Goal: Task Accomplishment & Management: Manage account settings

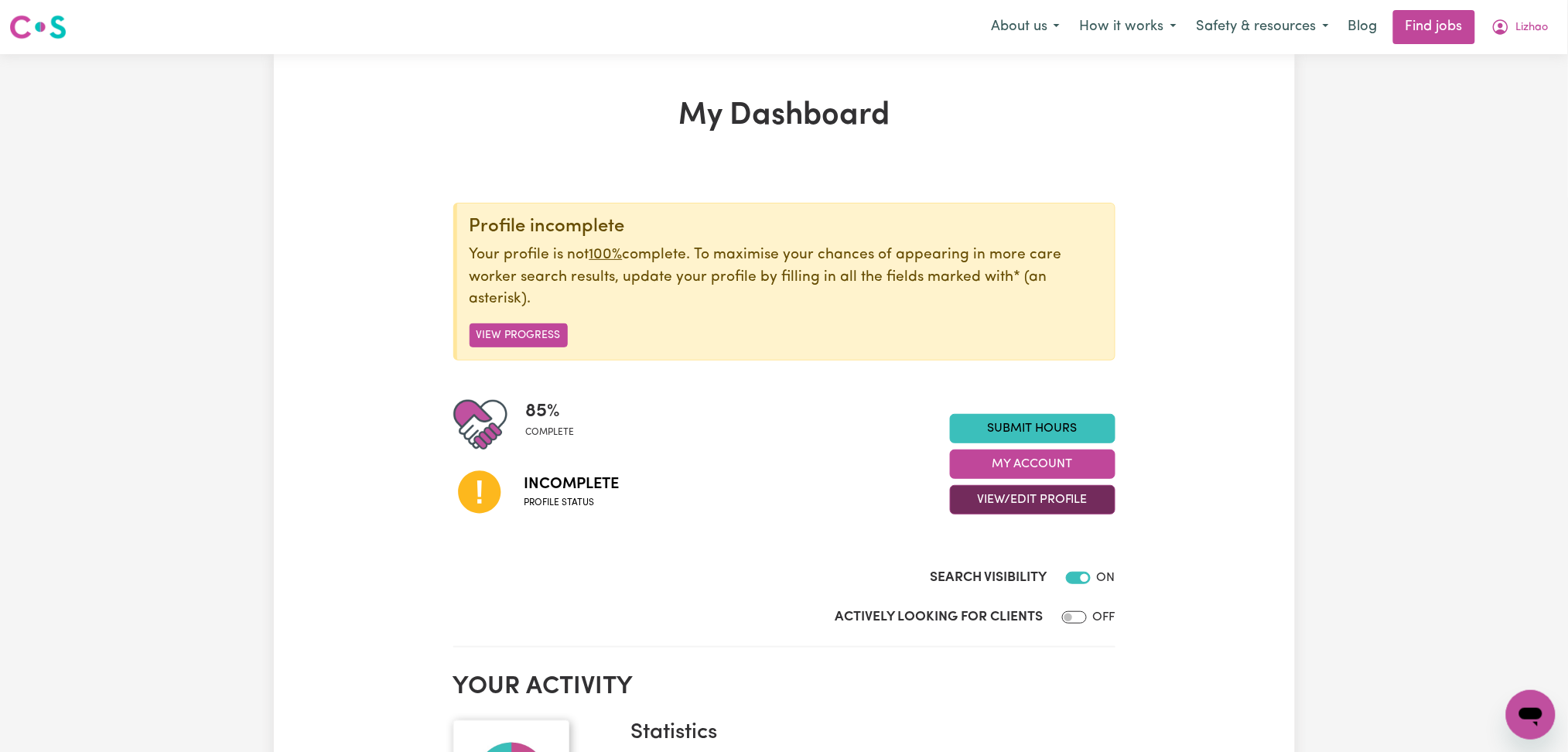
scroll to position [103, 0]
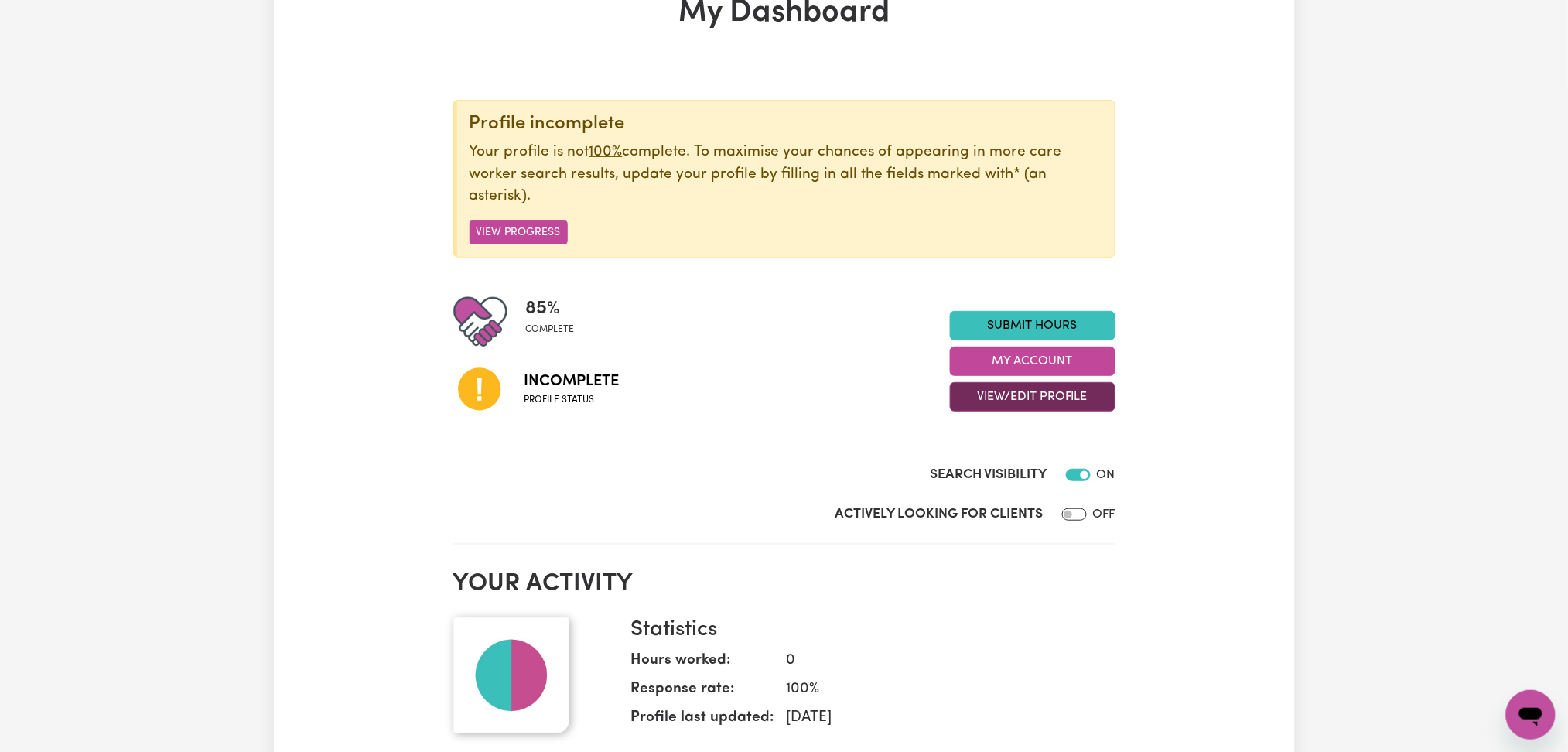
click at [1022, 394] on button "View/Edit Profile" at bounding box center [1032, 397] width 165 height 30
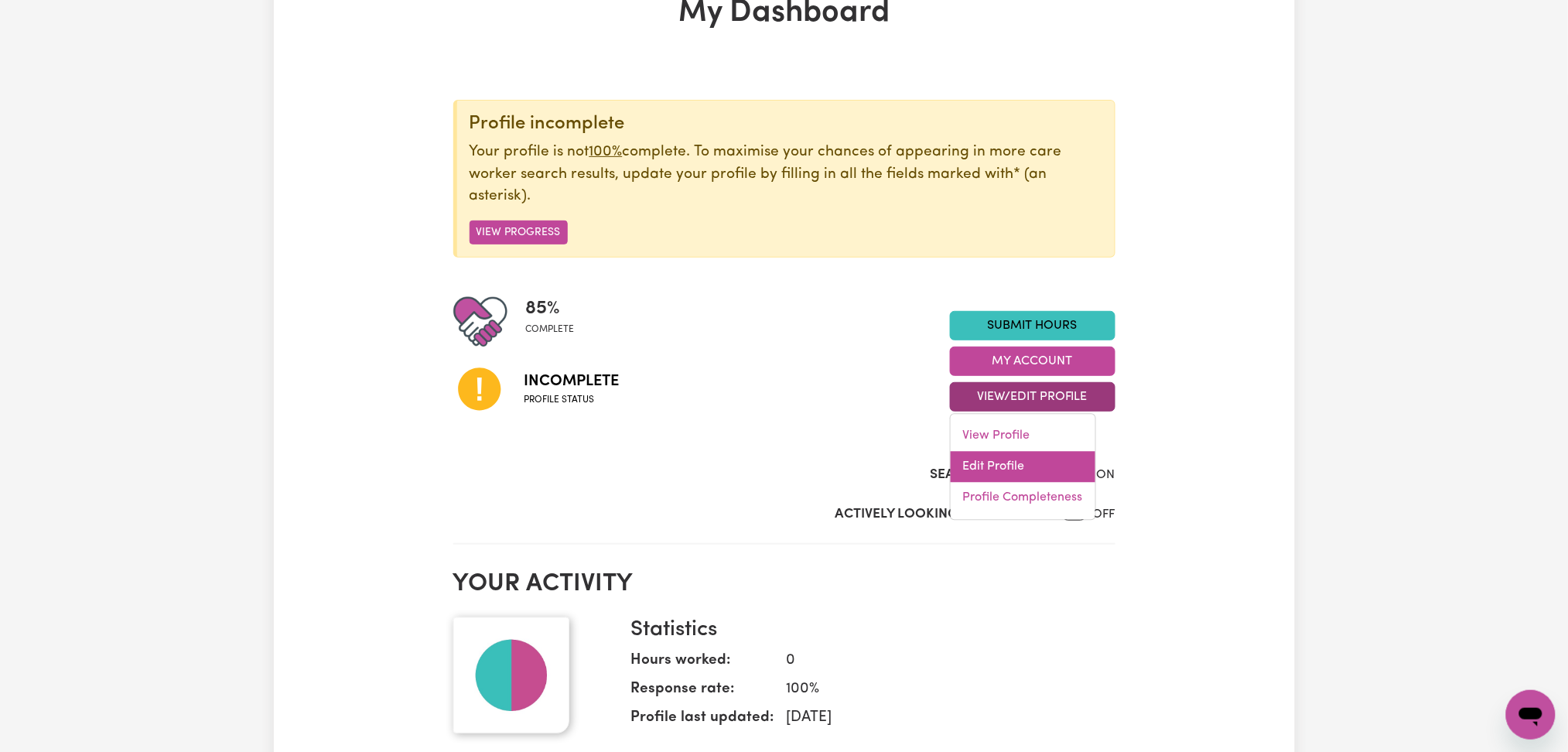
click at [990, 471] on link "Edit Profile" at bounding box center [1023, 467] width 144 height 31
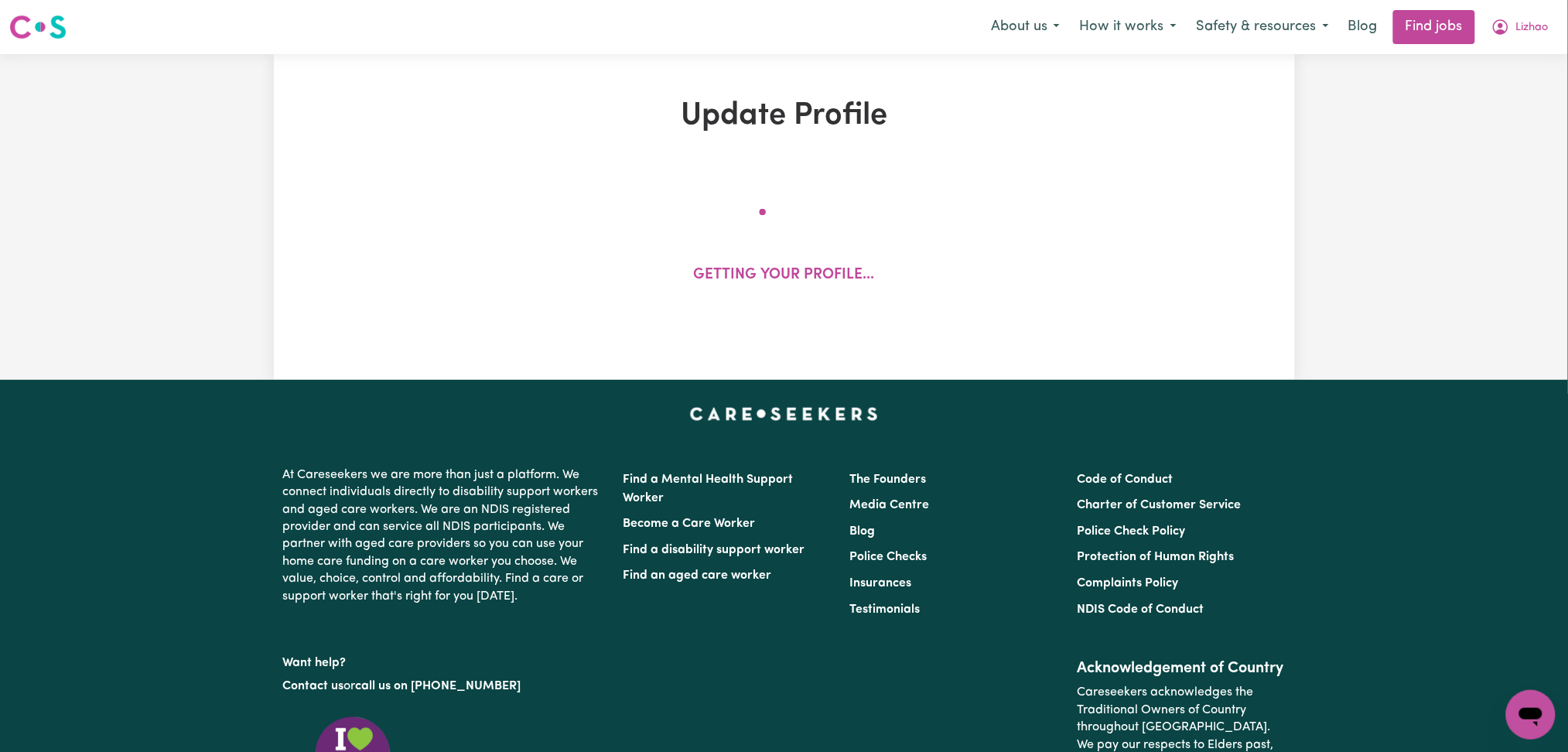
select select "[DEMOGRAPHIC_DATA]"
select select "[DEMOGRAPHIC_DATA] Citizen"
select select "Studying a healthcare related degree or qualification"
select select "46"
select select "60"
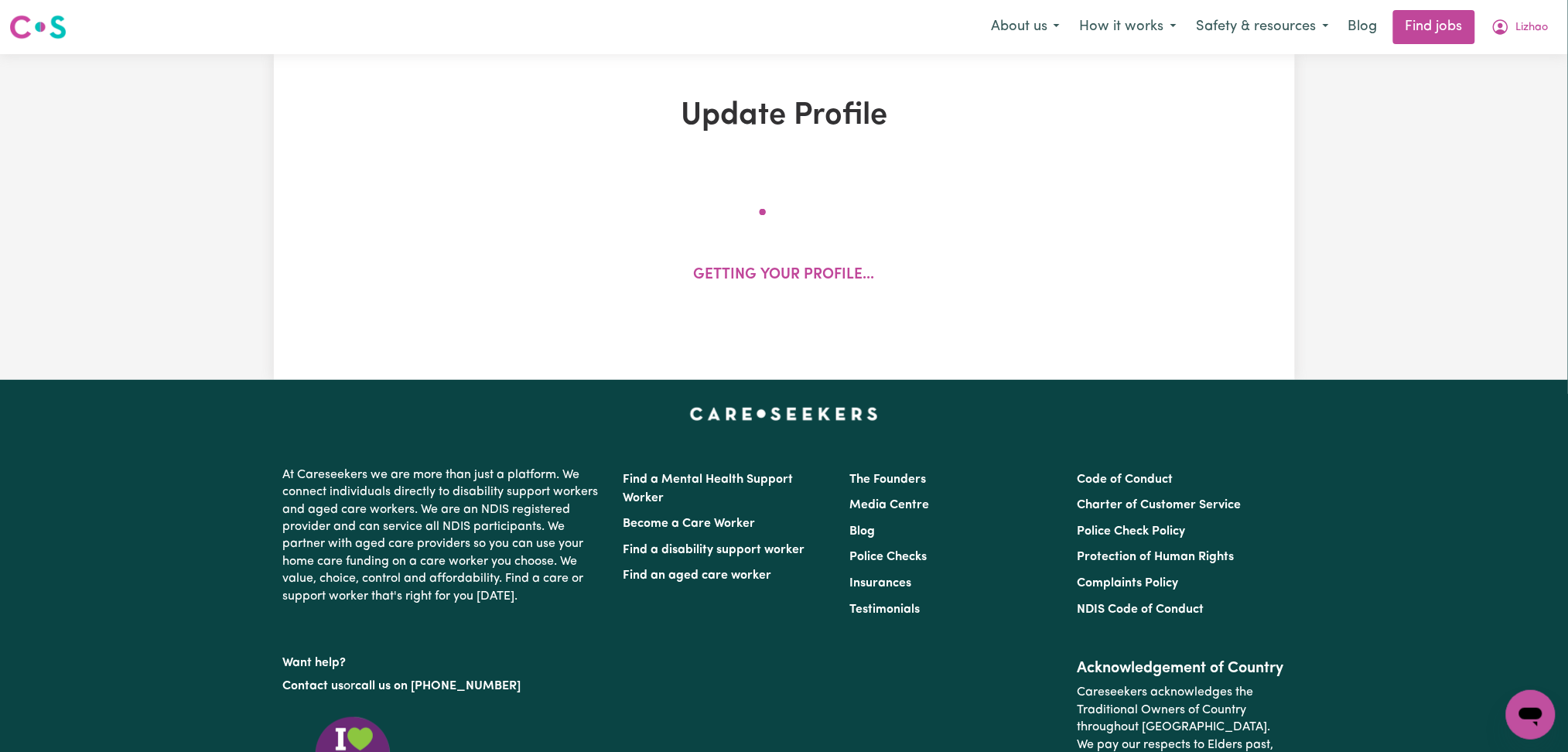
select select "72"
select select "85"
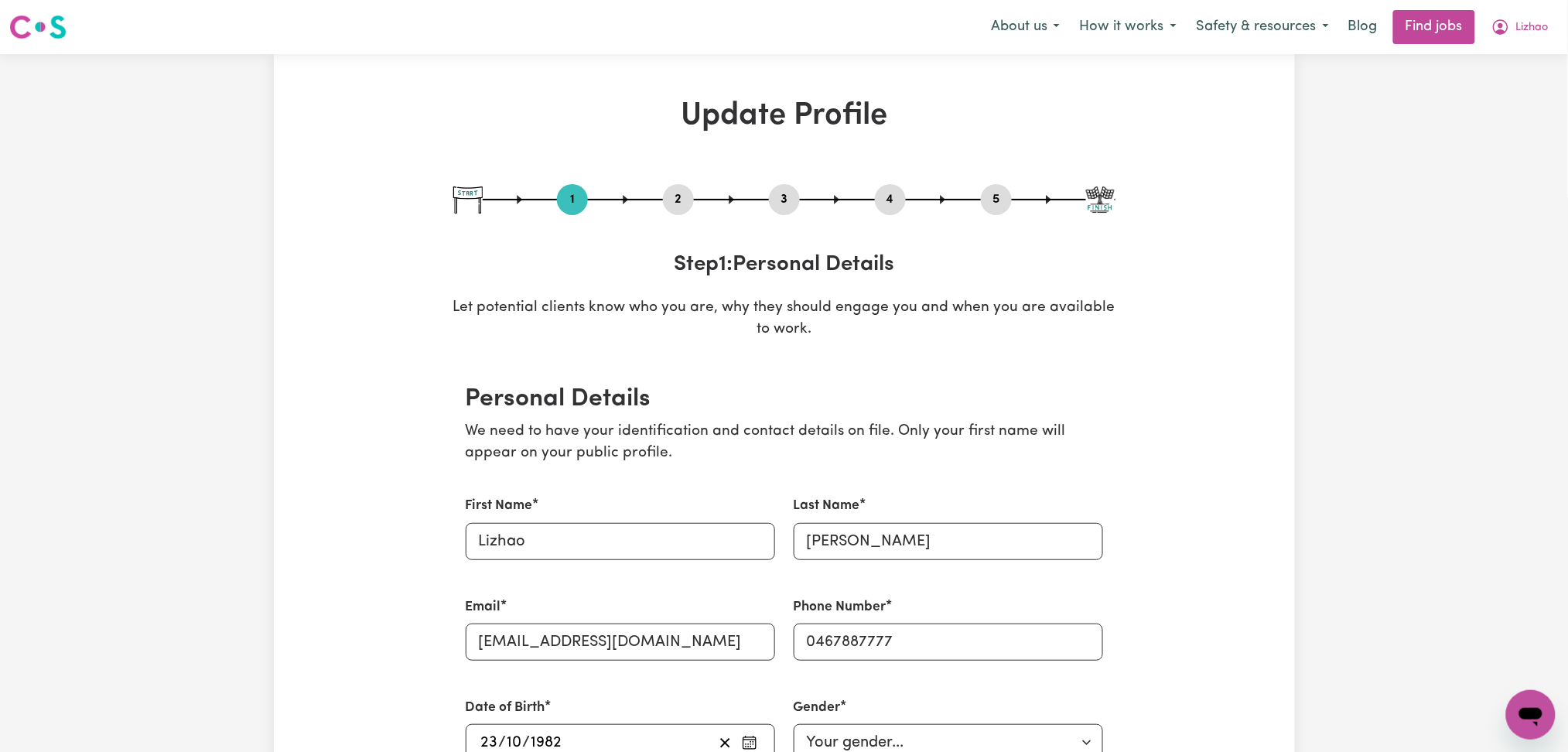
click at [676, 208] on button "2" at bounding box center [678, 200] width 31 height 20
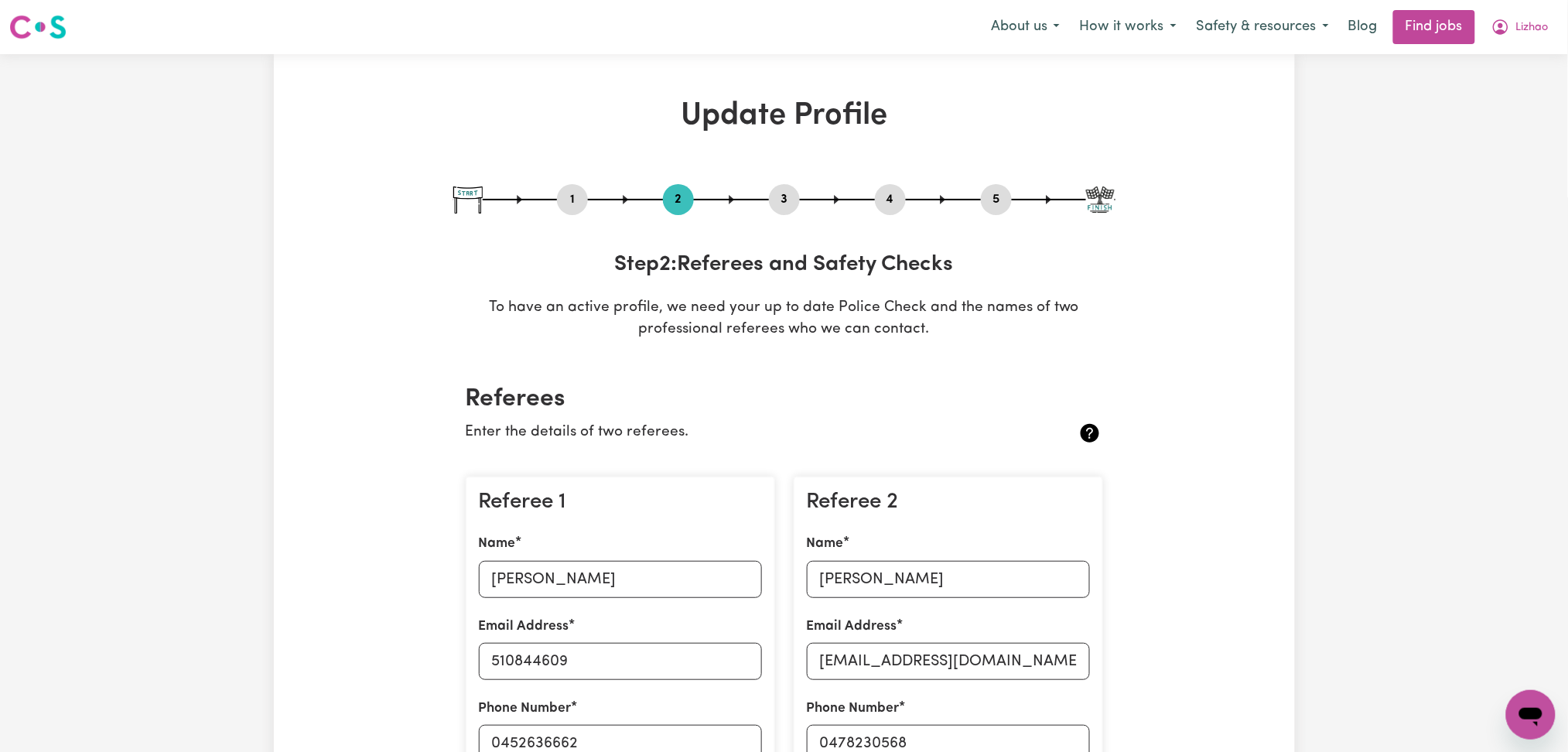
scroll to position [206, 0]
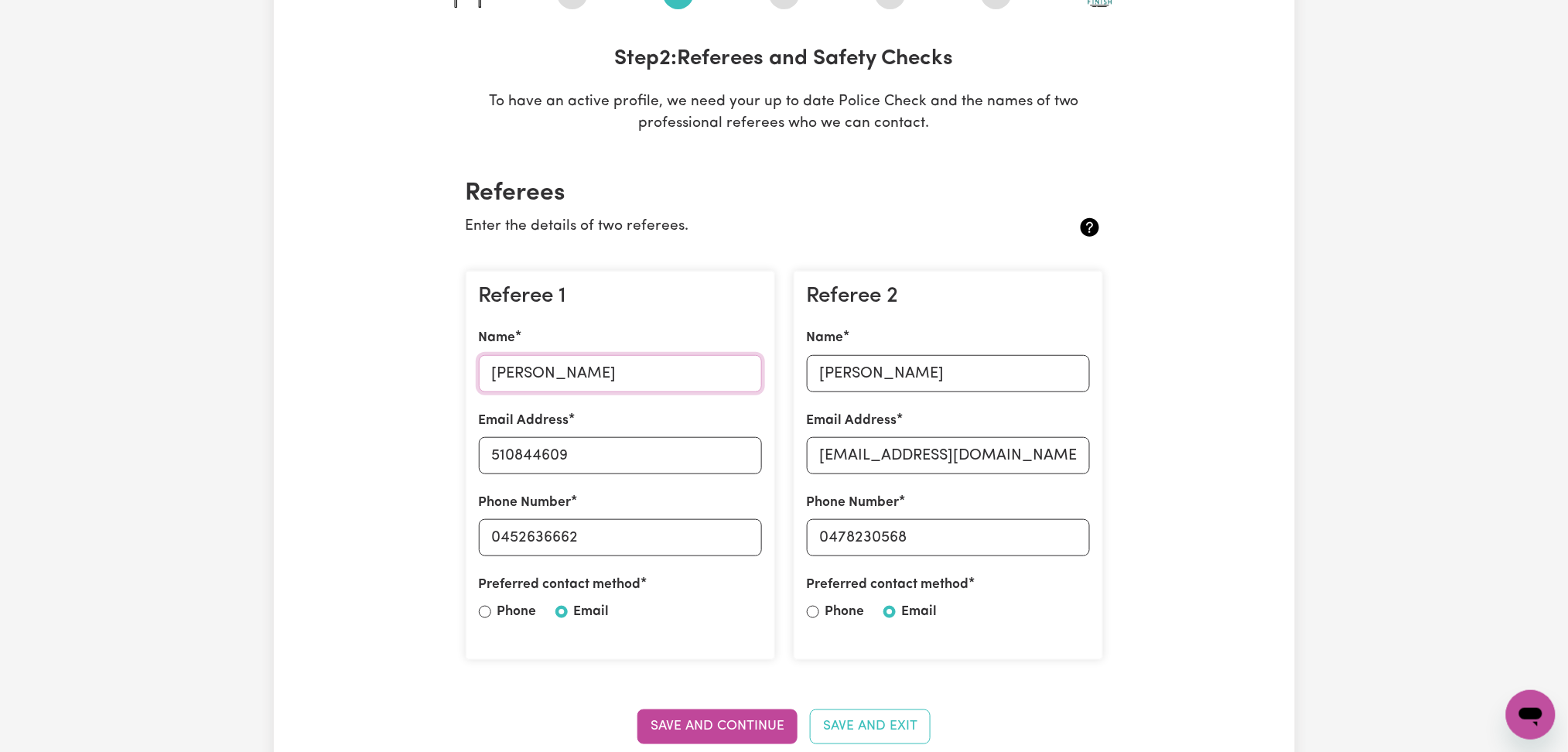
click at [587, 376] on input "[PERSON_NAME]" at bounding box center [620, 374] width 283 height 37
click at [633, 451] on input "510844609" at bounding box center [620, 456] width 283 height 37
click at [521, 546] on input "0452636662" at bounding box center [620, 537] width 283 height 37
drag, startPoint x: 500, startPoint y: 537, endPoint x: 761, endPoint y: 537, distance: 261.0
click at [761, 537] on input "0452636662" at bounding box center [620, 537] width 283 height 37
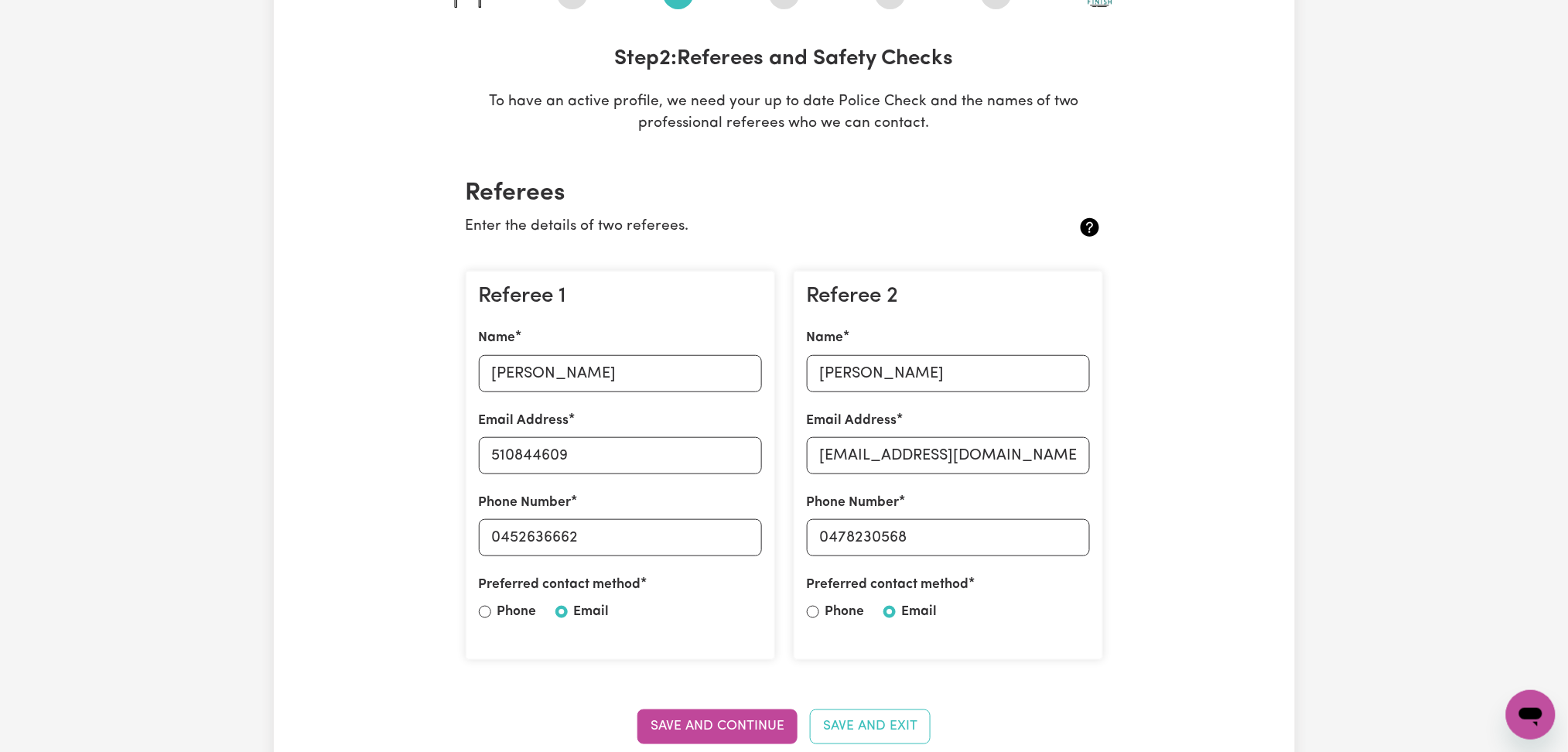
drag, startPoint x: 789, startPoint y: 262, endPoint x: 797, endPoint y: 289, distance: 28.2
click at [789, 262] on div "Referee 2 Name [PERSON_NAME] Email Address [EMAIL_ADDRESS][DOMAIN_NAME] Phone N…" at bounding box center [948, 465] width 328 height 414
click at [868, 370] on input "[PERSON_NAME]" at bounding box center [949, 374] width 283 height 37
click at [825, 452] on input "[EMAIL_ADDRESS][DOMAIN_NAME]" at bounding box center [949, 456] width 283 height 37
click at [792, 225] on p "Enter the details of two referees." at bounding box center [731, 227] width 532 height 22
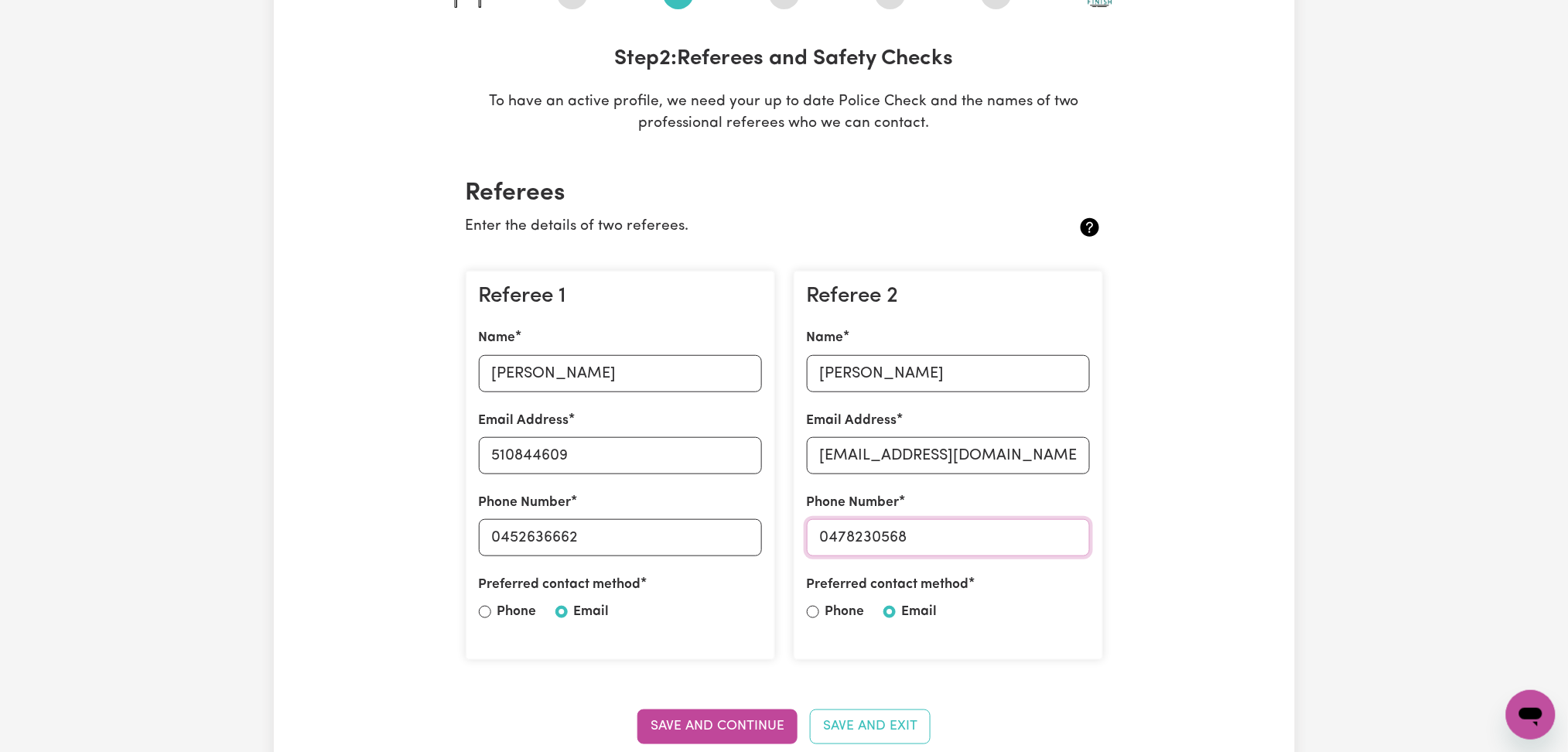
drag, startPoint x: 830, startPoint y: 534, endPoint x: 1003, endPoint y: 536, distance: 173.0
click at [1003, 536] on input "0478230568" at bounding box center [949, 537] width 283 height 37
drag, startPoint x: 741, startPoint y: 232, endPoint x: 753, endPoint y: 277, distance: 46.6
click at [741, 232] on p "Enter the details of two referees." at bounding box center [731, 227] width 532 height 22
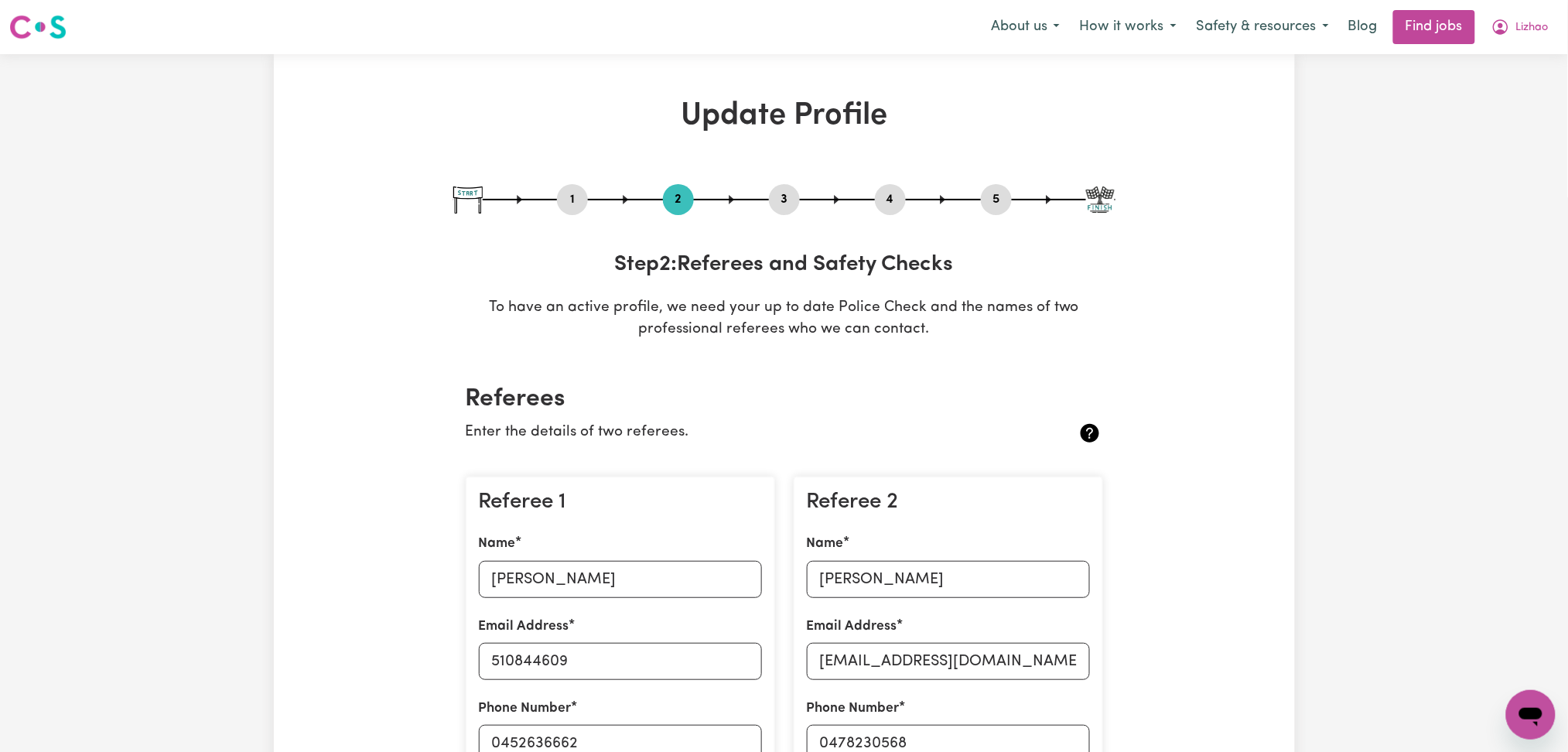
click at [885, 203] on button "4" at bounding box center [889, 200] width 31 height 20
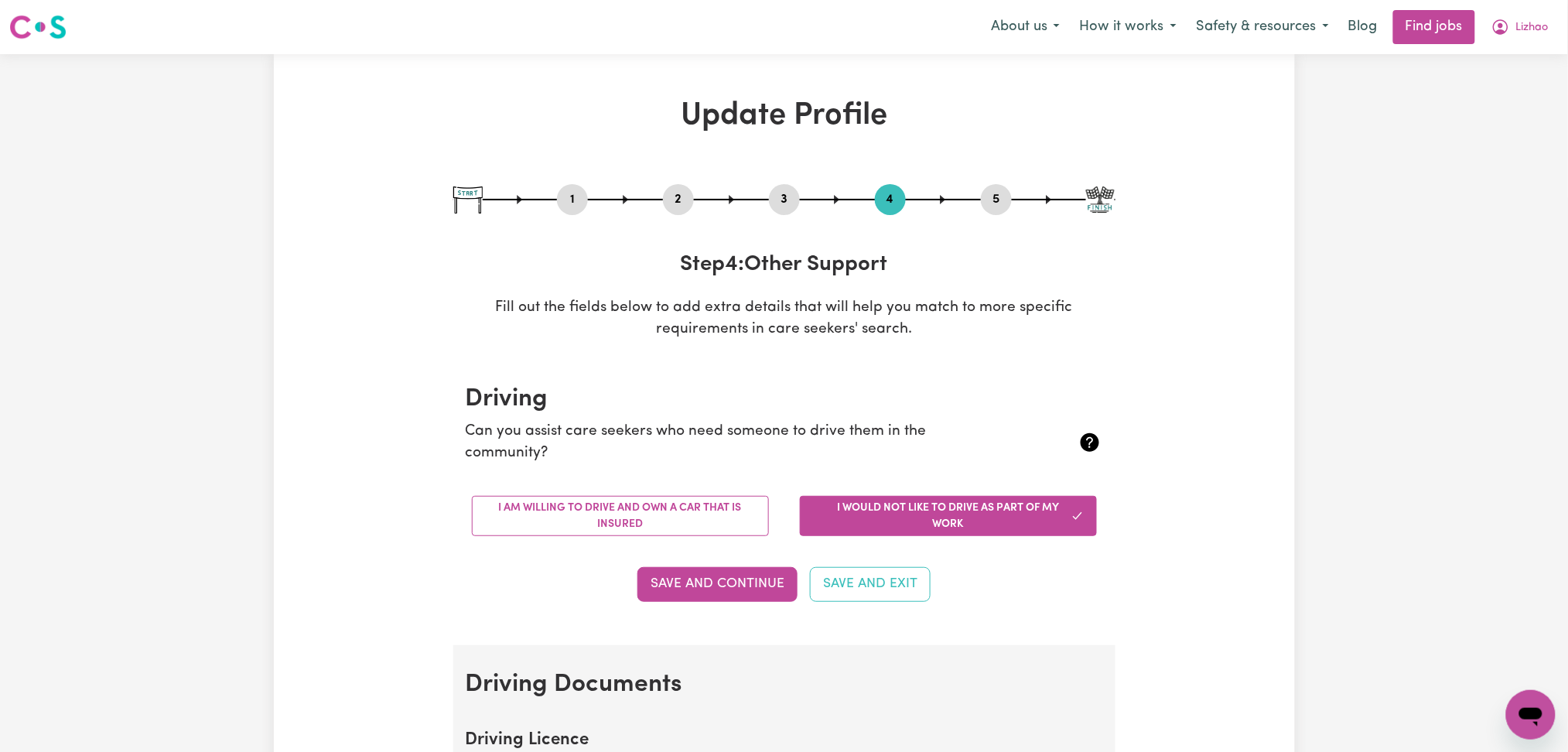
click at [996, 199] on button "5" at bounding box center [996, 200] width 31 height 20
select select "I am providing services privately on my own"
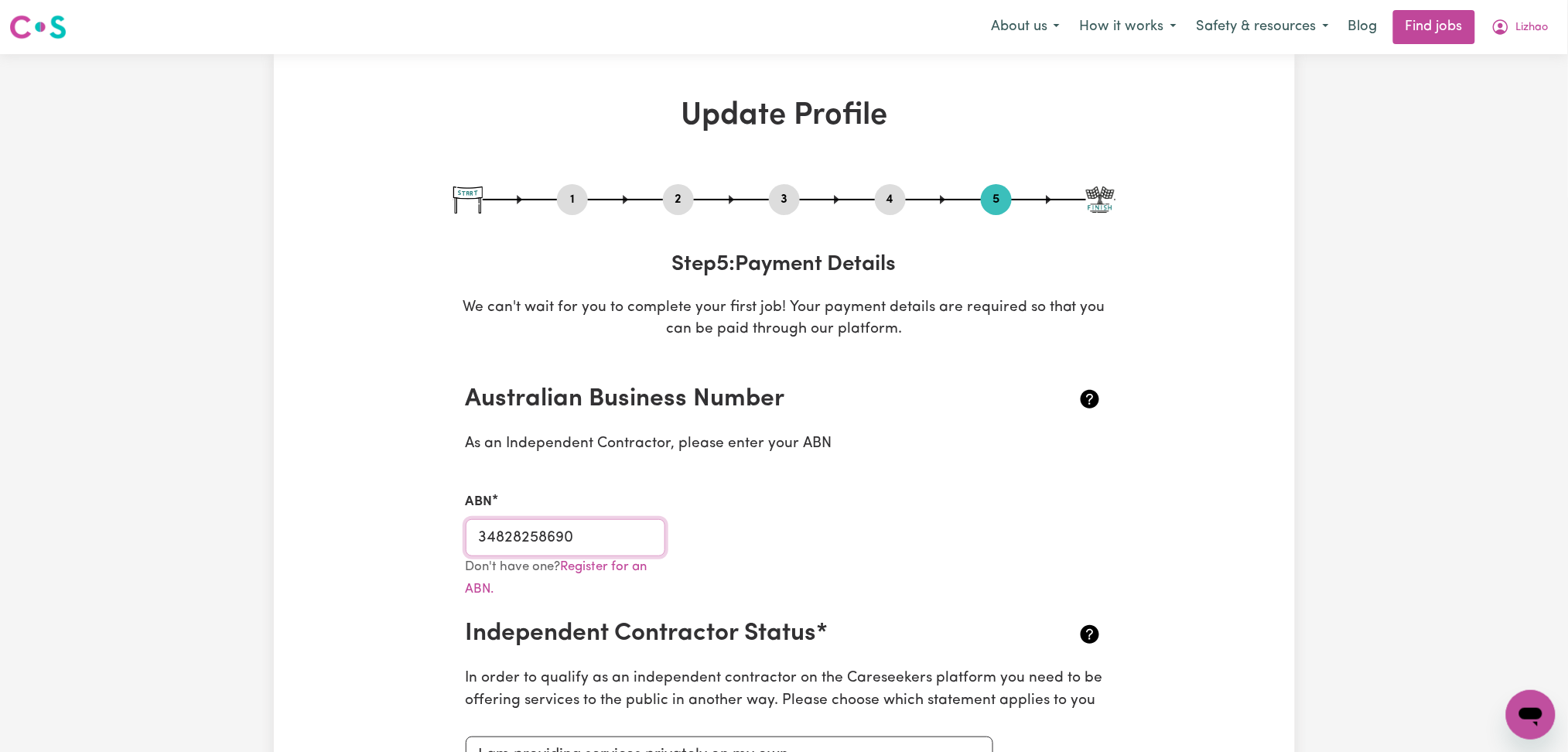
click at [589, 555] on input "34828258690" at bounding box center [566, 537] width 201 height 37
click at [1516, 40] on button "Lizhao" at bounding box center [1520, 27] width 78 height 32
click at [1504, 83] on link "My Dashboard" at bounding box center [1497, 89] width 122 height 30
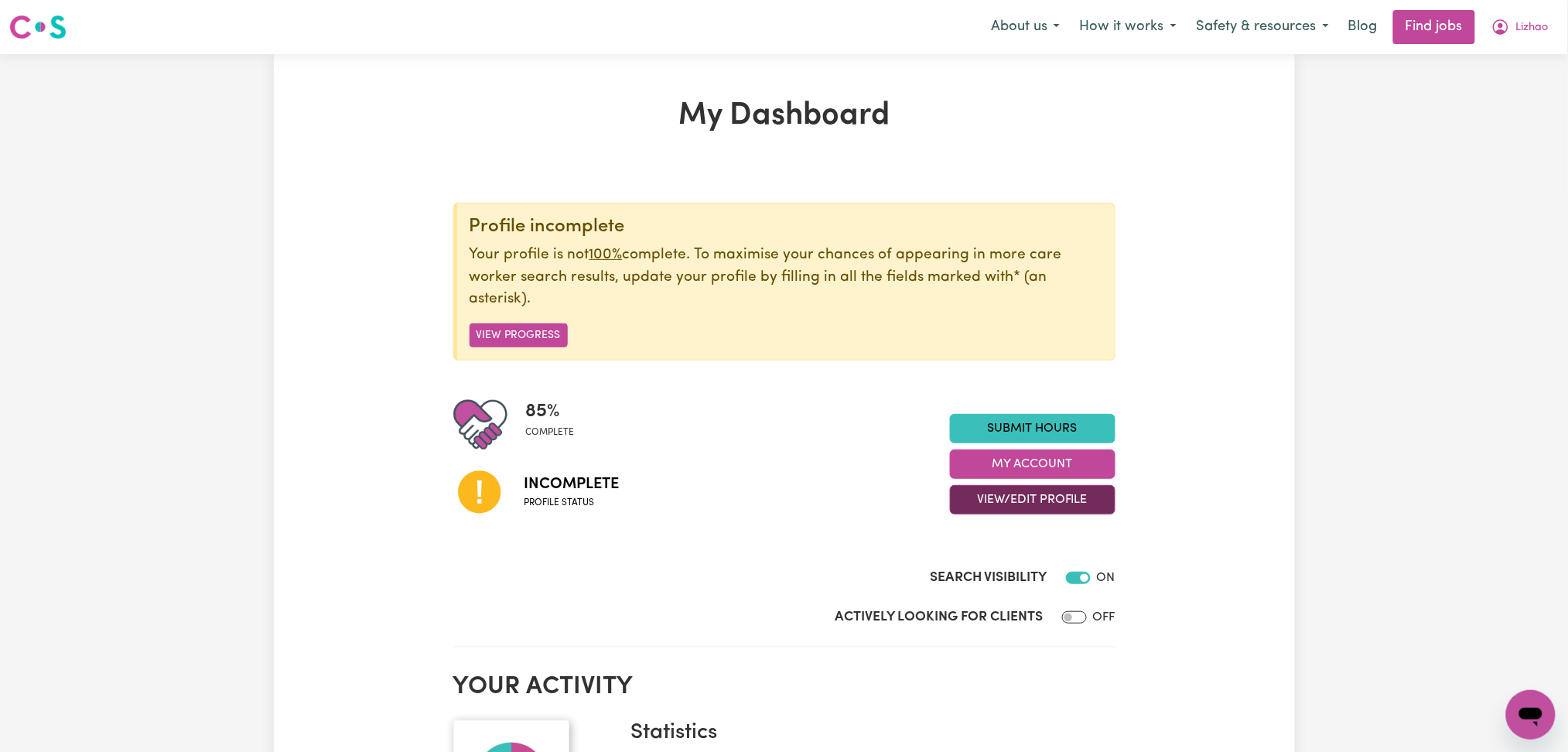
click at [986, 508] on button "View/Edit Profile" at bounding box center [1032, 500] width 165 height 30
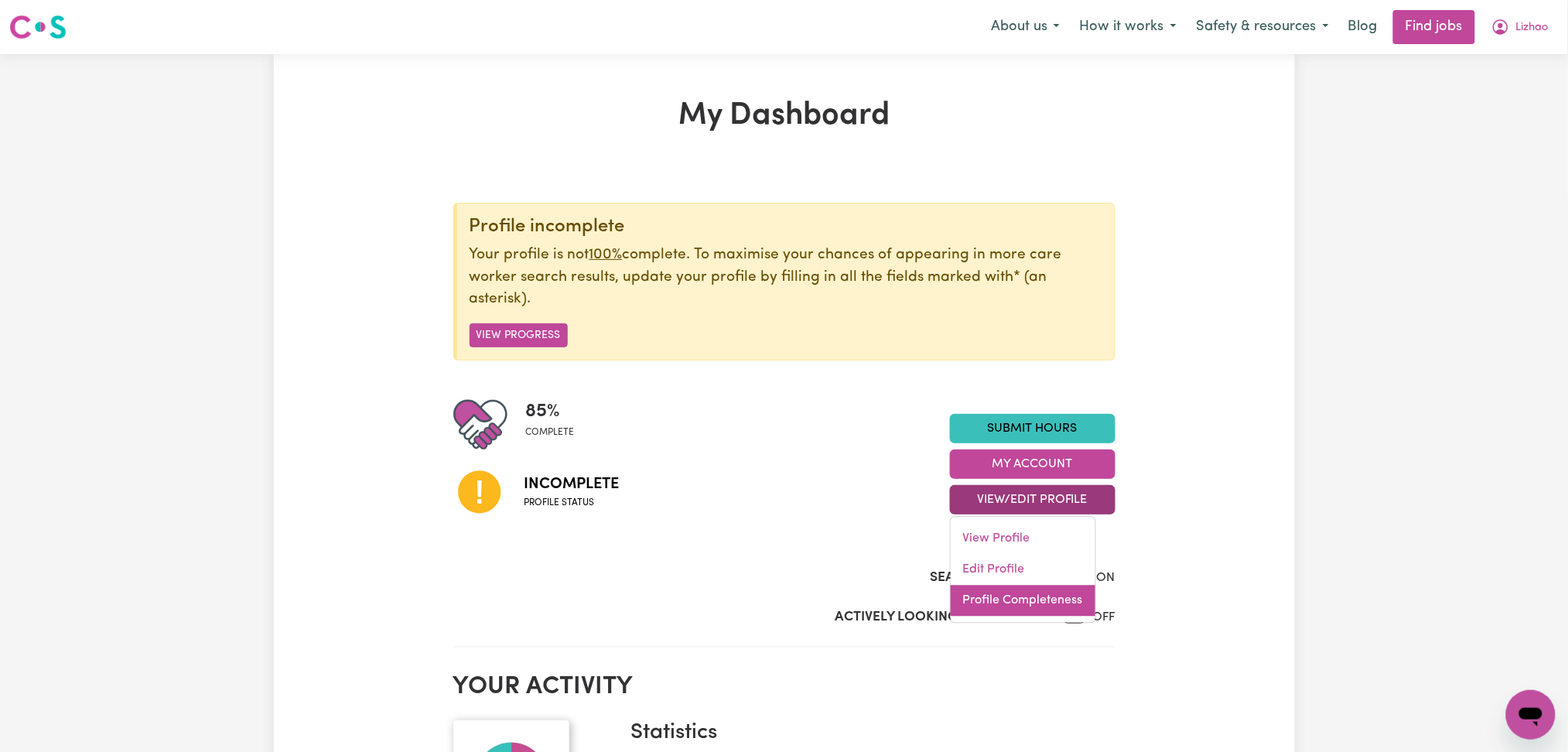
click at [988, 598] on link "Profile Completeness" at bounding box center [1023, 600] width 144 height 31
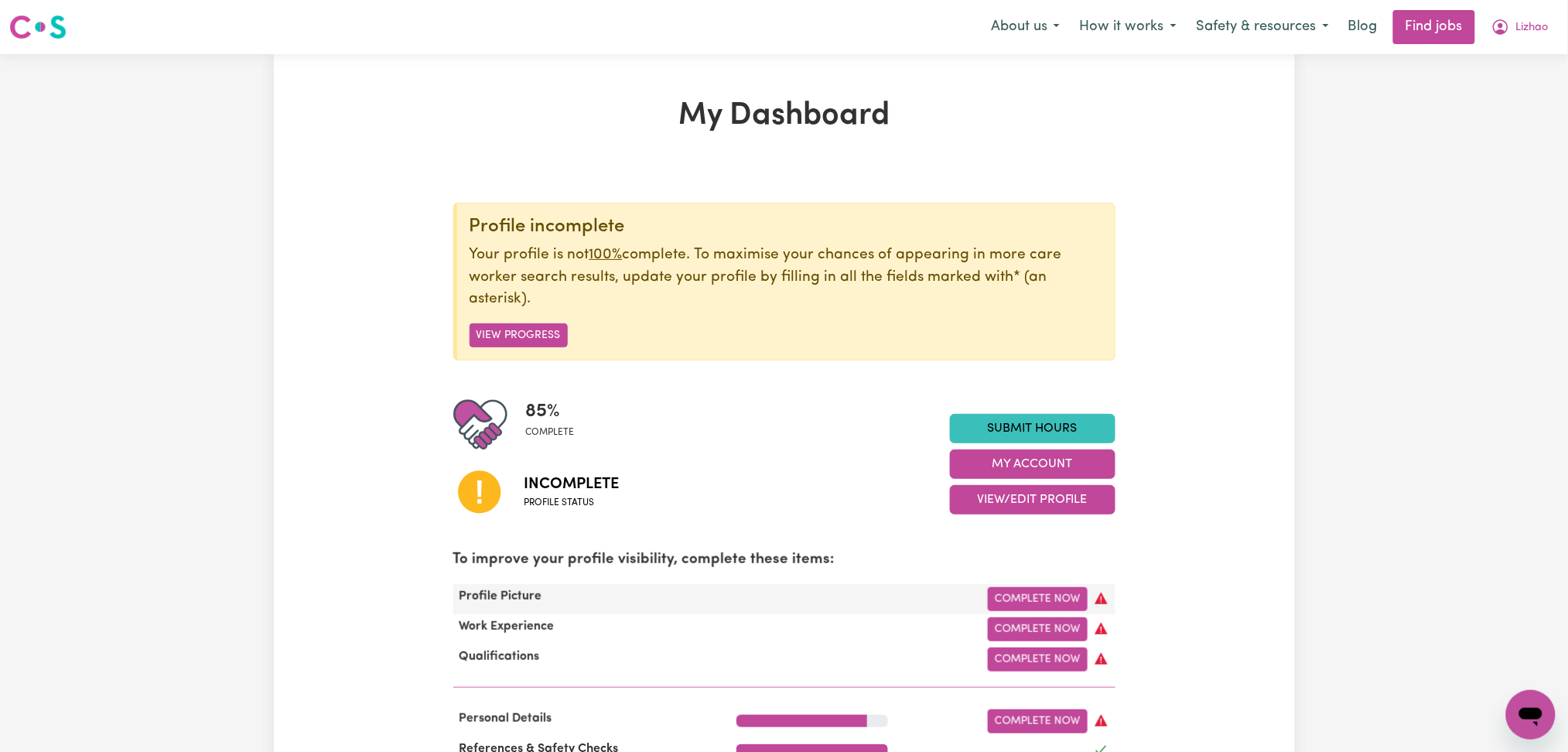
scroll to position [206, 0]
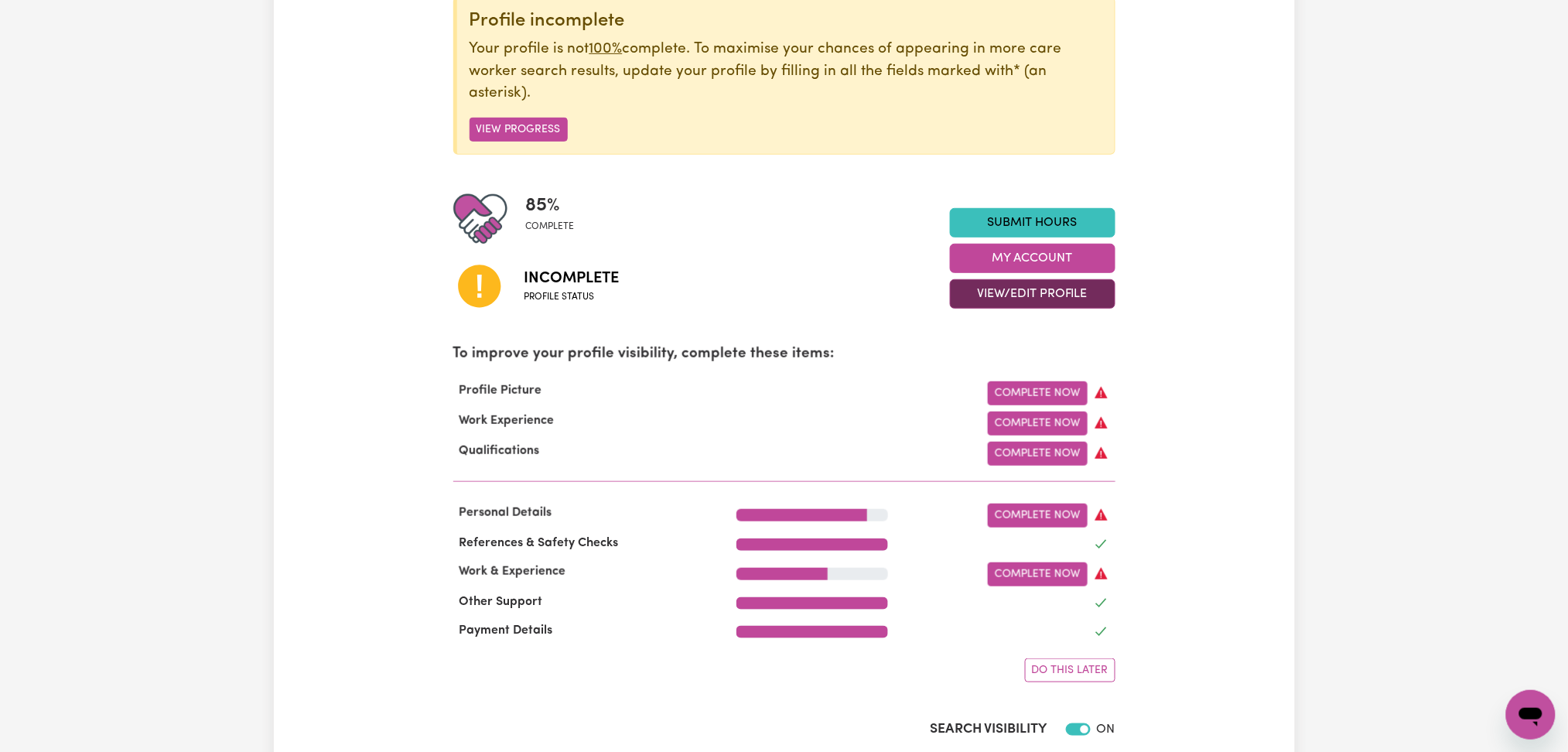
click at [997, 285] on button "View/Edit Profile" at bounding box center [1032, 294] width 165 height 30
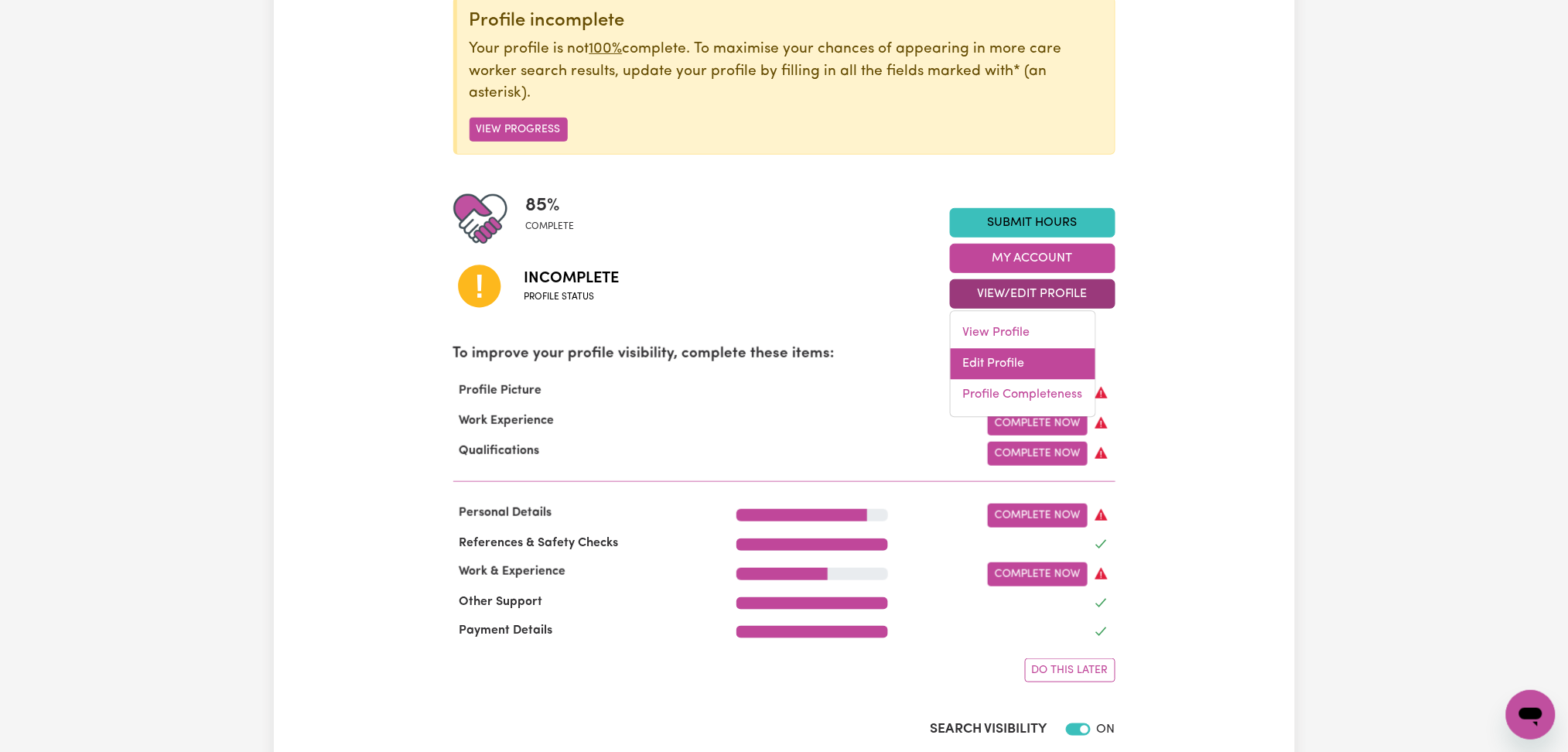
click at [988, 358] on link "Edit Profile" at bounding box center [1023, 364] width 144 height 31
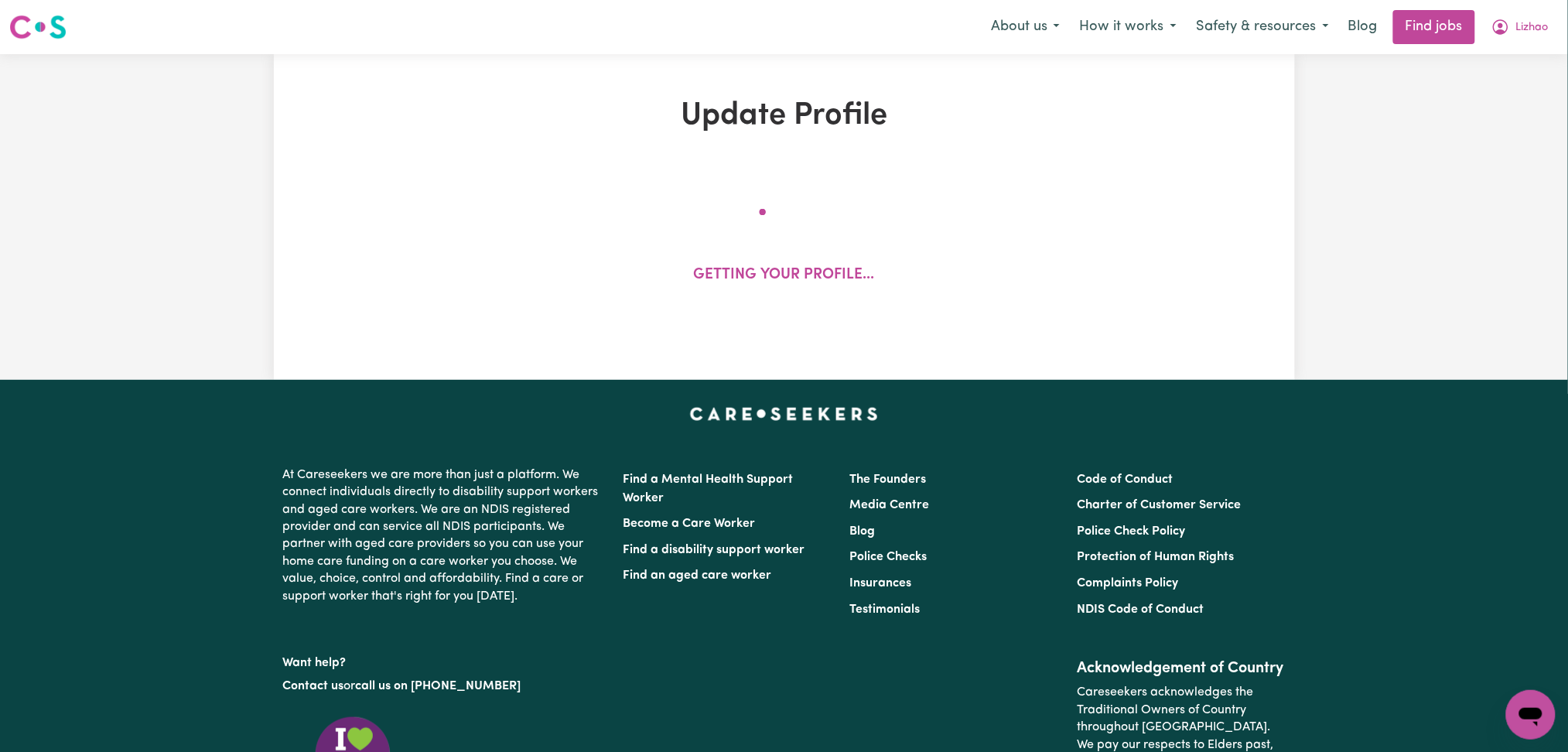
select select "[DEMOGRAPHIC_DATA]"
select select "[DEMOGRAPHIC_DATA] Citizen"
select select "Studying a healthcare related degree or qualification"
select select "46"
select select "60"
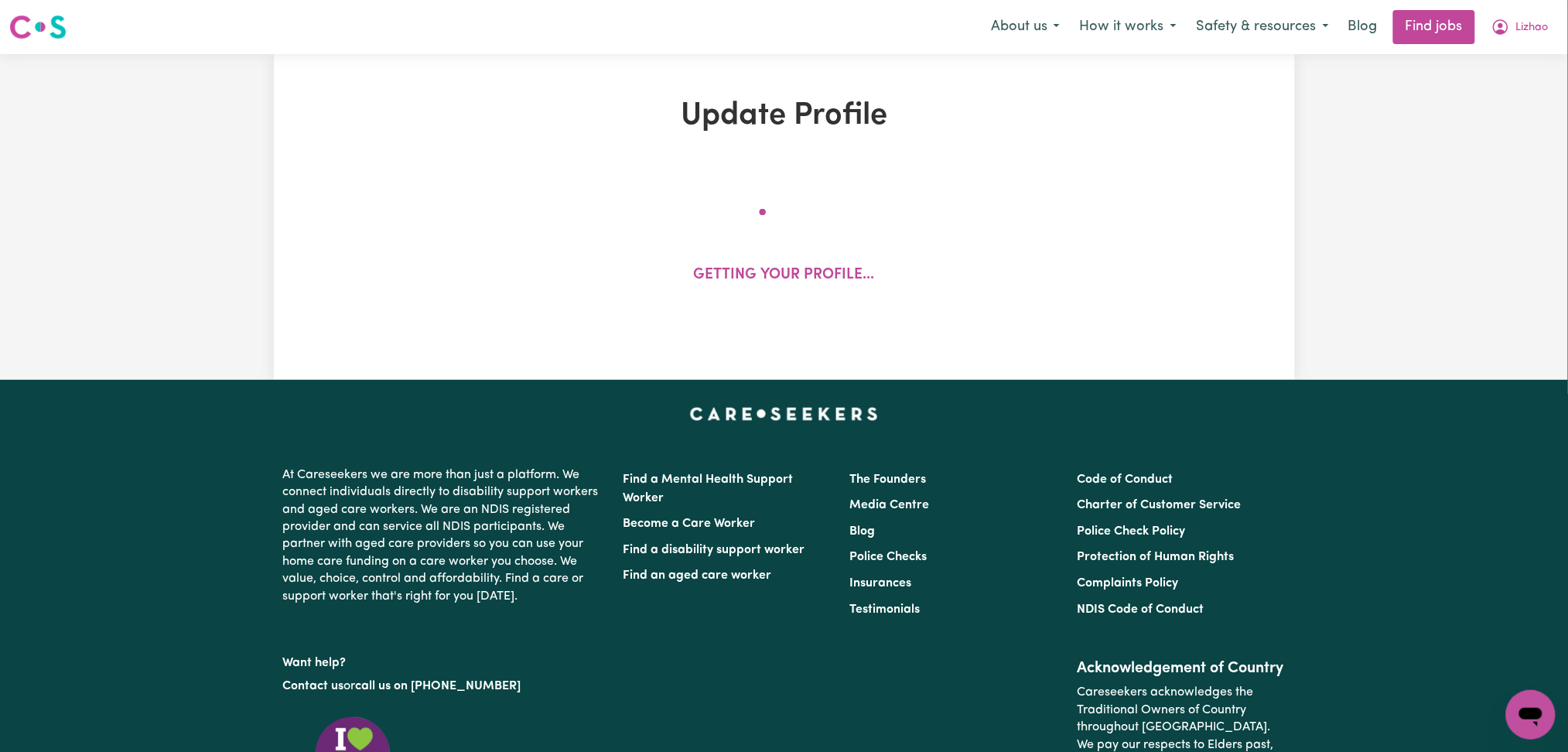
select select "72"
select select "85"
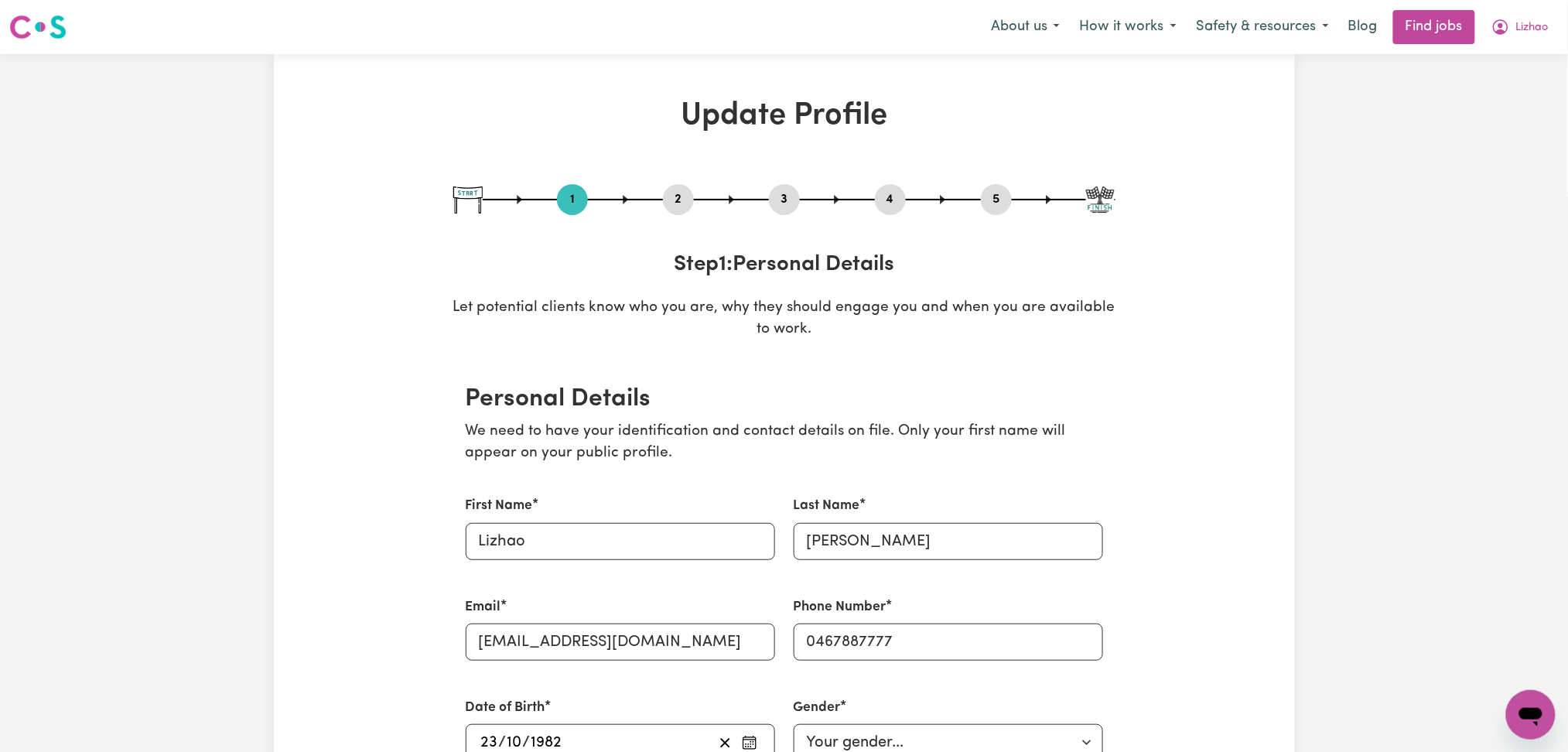
click at [778, 203] on button "3" at bounding box center [784, 200] width 31 height 20
select select "Certificate III (Individual Support)"
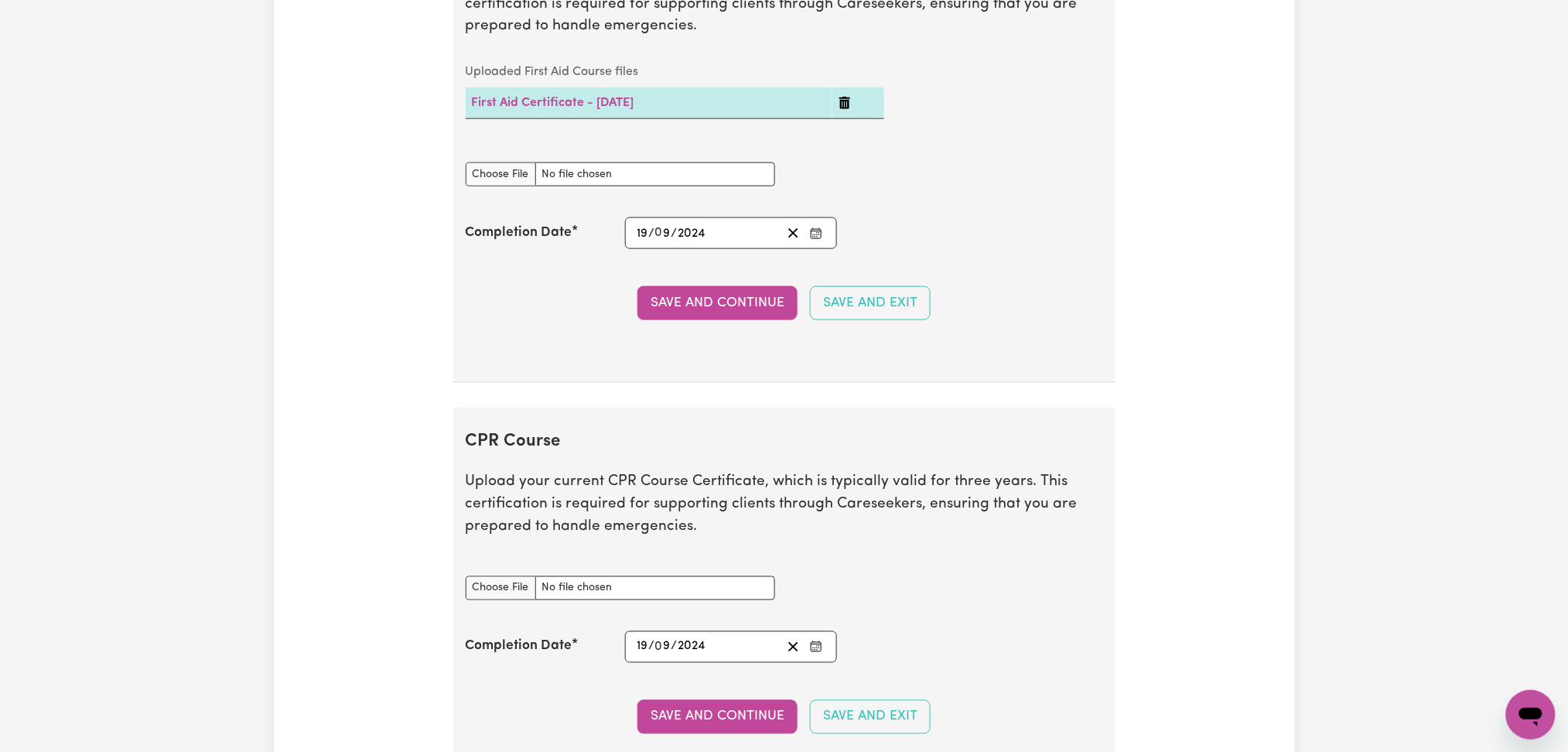
scroll to position [3301, 0]
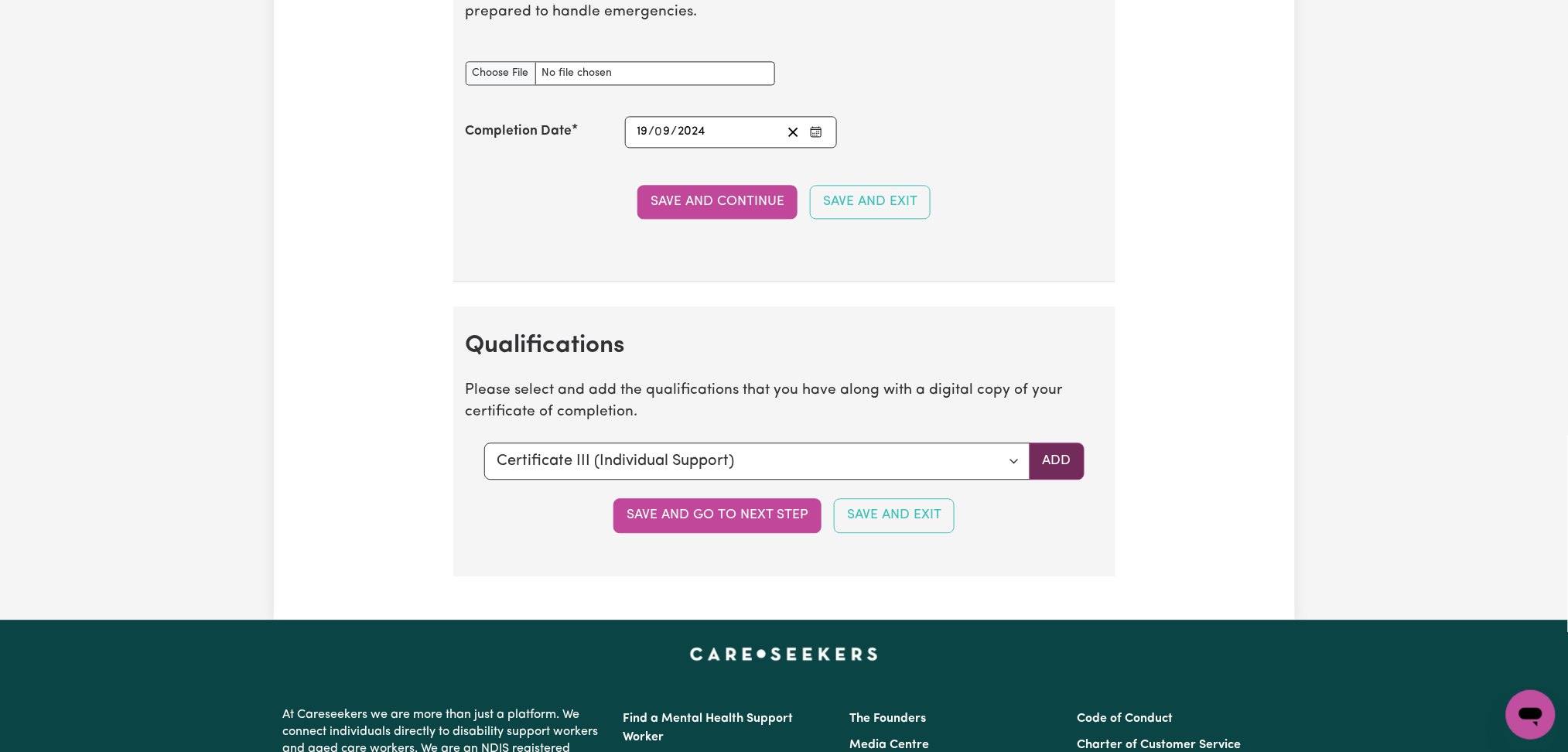
click at [1061, 457] on button "Add" at bounding box center [1056, 462] width 55 height 37
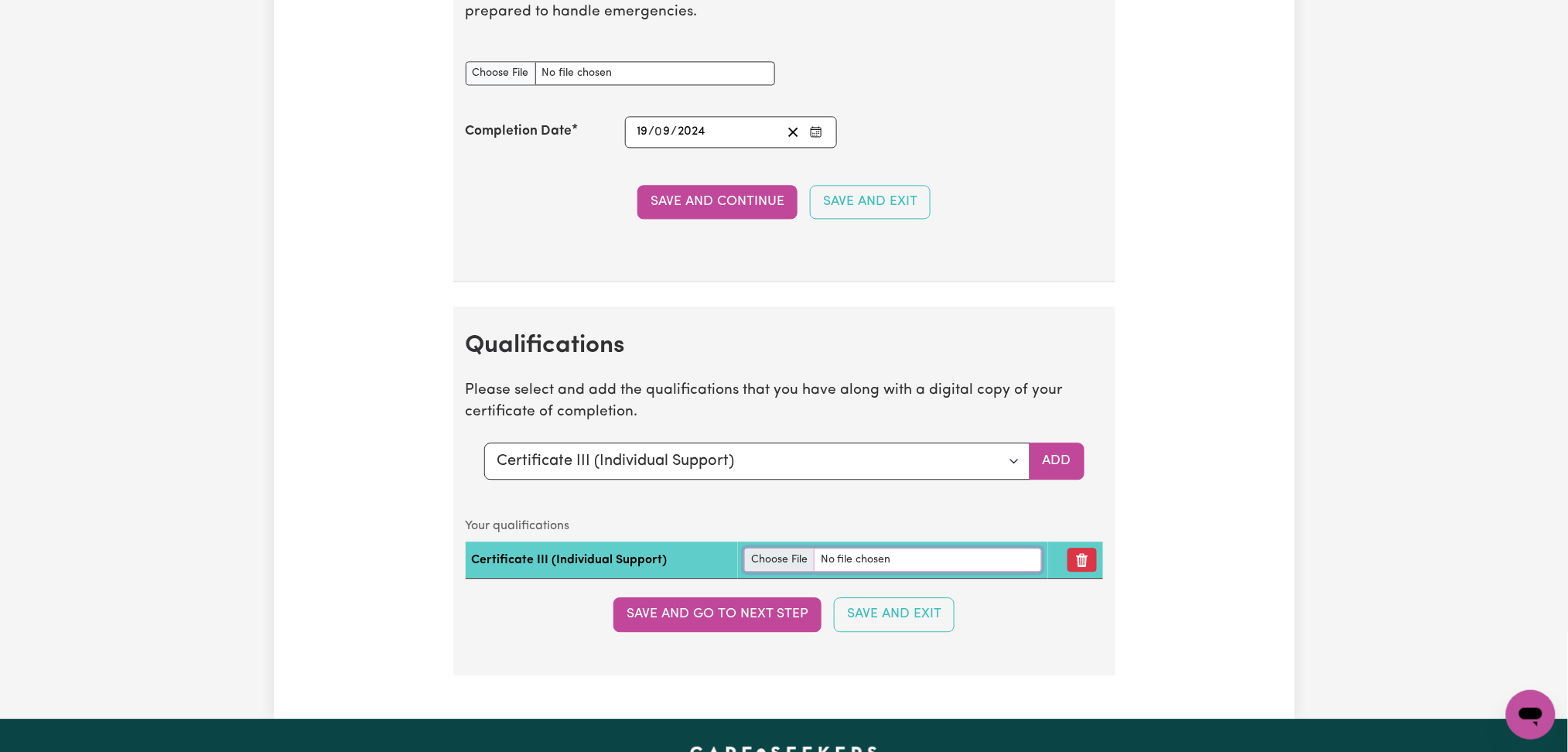
click at [751, 568] on input "file" at bounding box center [893, 560] width 298 height 24
type input "C:\fakepath\[PERSON_NAME] Certificate III in Individual Support.pdf"
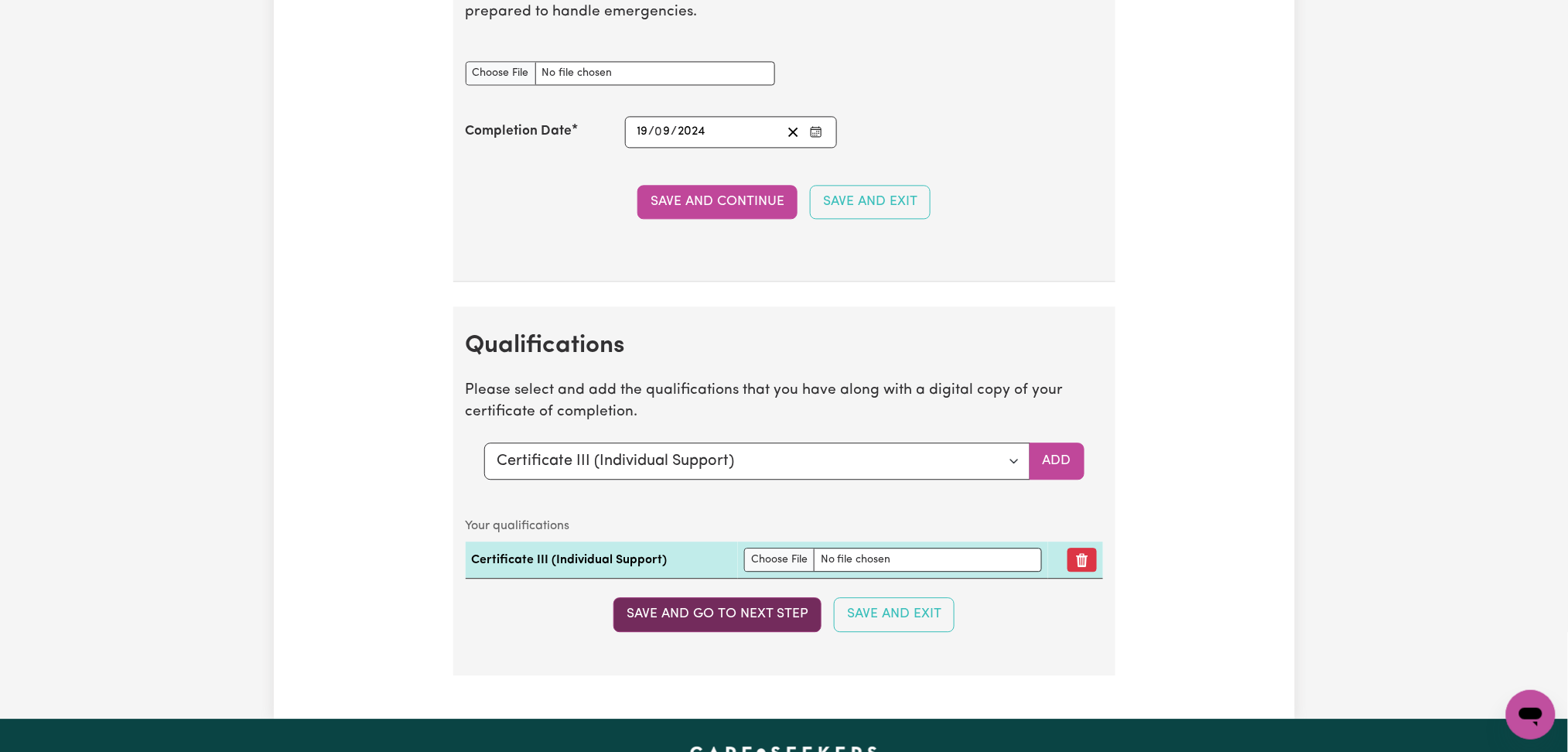
click at [743, 610] on button "Save and go to next step" at bounding box center [717, 614] width 208 height 34
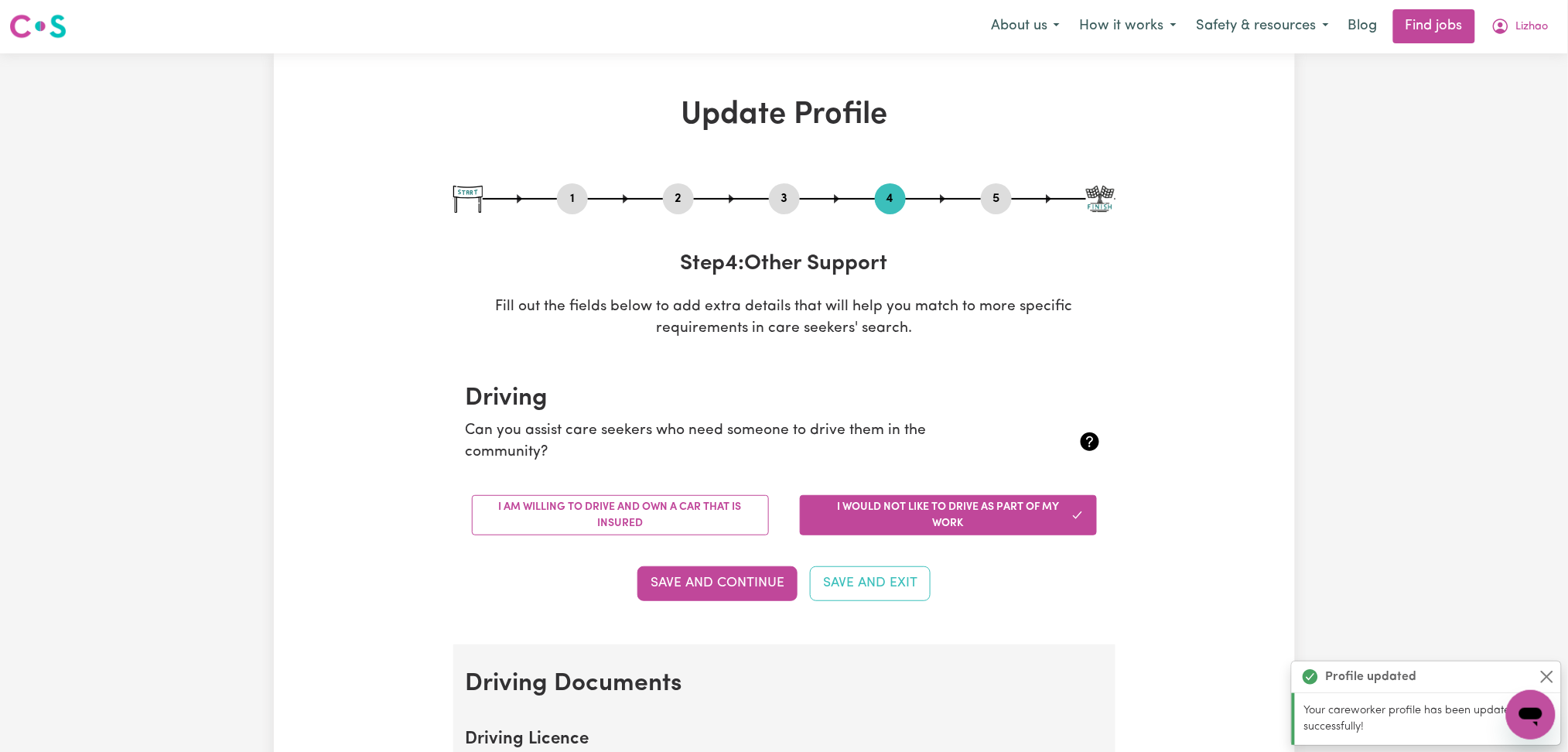
scroll to position [0, 0]
click at [1544, 27] on button "Lizhao" at bounding box center [1520, 27] width 78 height 32
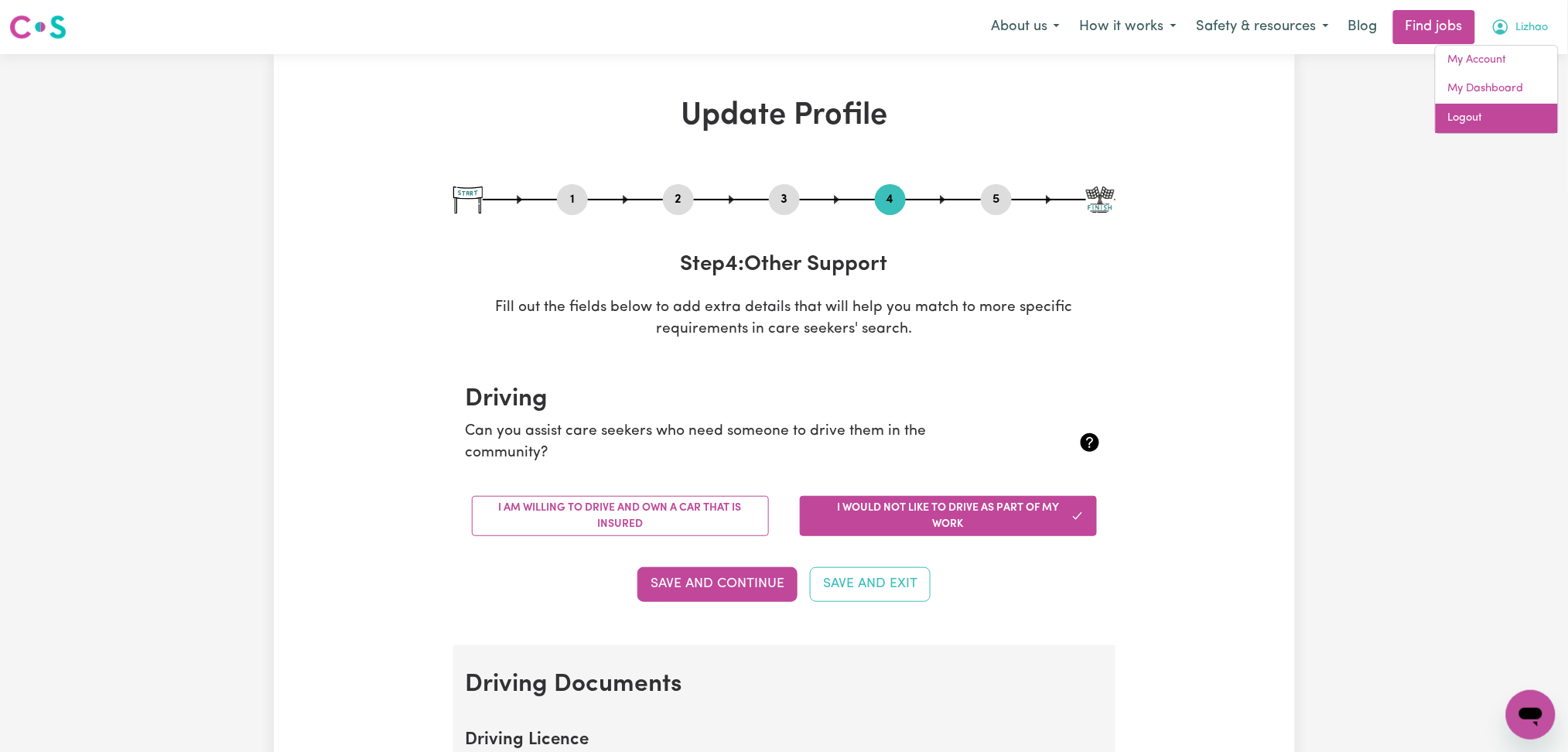
click at [1498, 112] on link "Logout" at bounding box center [1497, 118] width 122 height 30
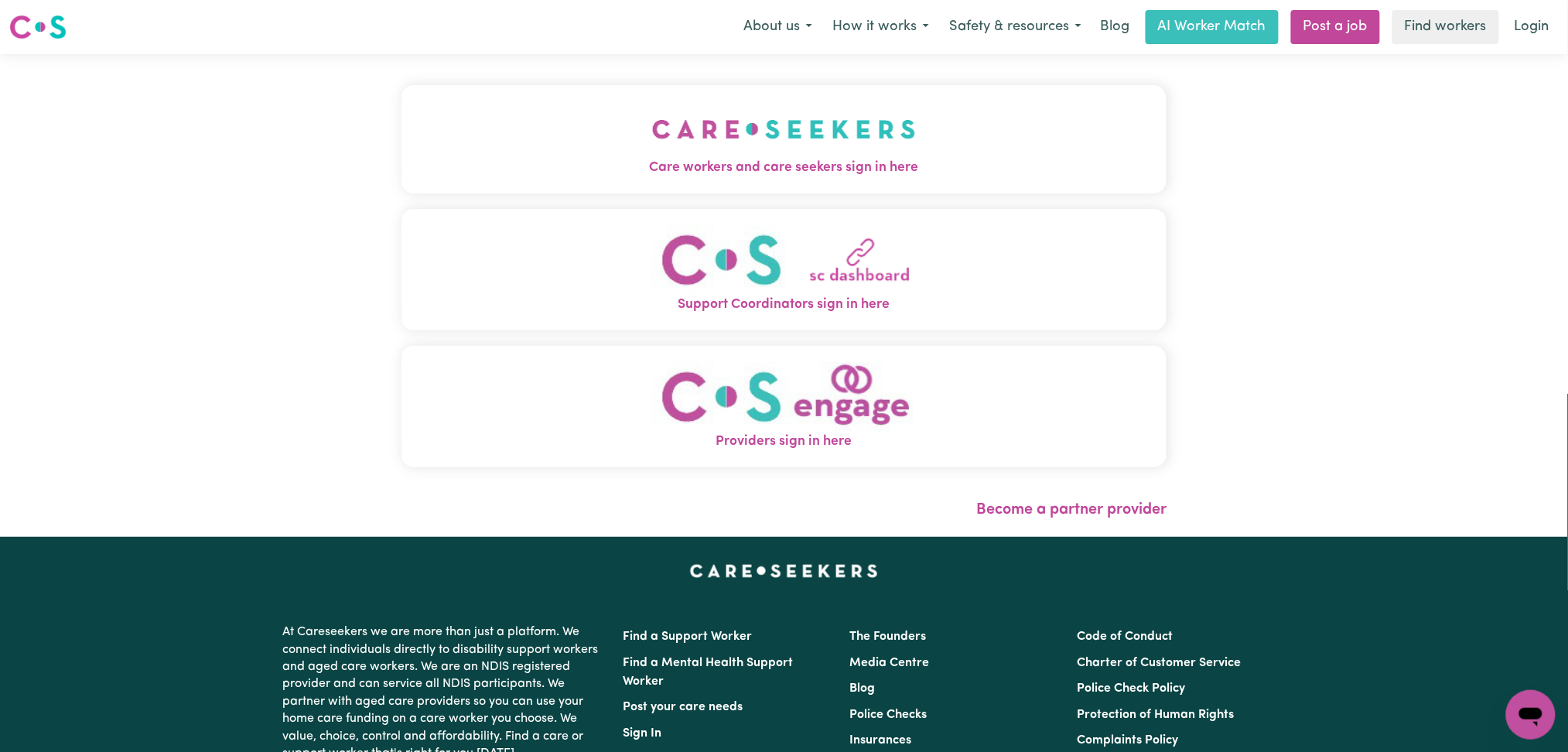
click at [797, 142] on img "Care workers and care seekers sign in here" at bounding box center [783, 129] width 263 height 57
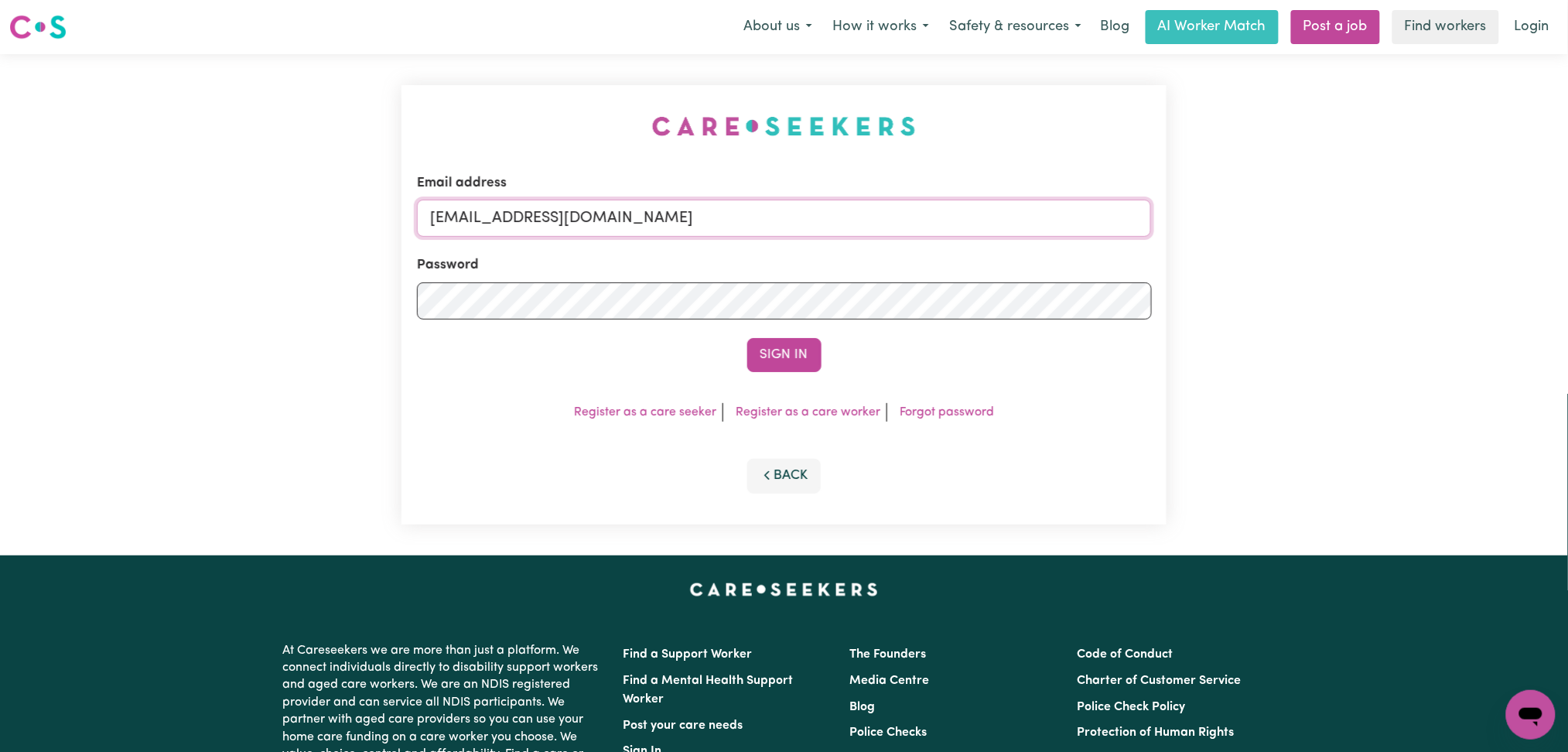
click at [628, 236] on input "[EMAIL_ADDRESS][DOMAIN_NAME]" at bounding box center [784, 218] width 735 height 37
drag, startPoint x: 509, startPoint y: 212, endPoint x: 899, endPoint y: 210, distance: 390.0
click at [899, 210] on input "Superuser~[EMAIL_ADDRESS][DOMAIN_NAME]" at bounding box center [784, 218] width 735 height 37
type input "[EMAIL_ADDRESS][DOMAIN_NAME]"
click at [763, 361] on button "Sign In" at bounding box center [784, 355] width 74 height 34
